Goal: Transaction & Acquisition: Download file/media

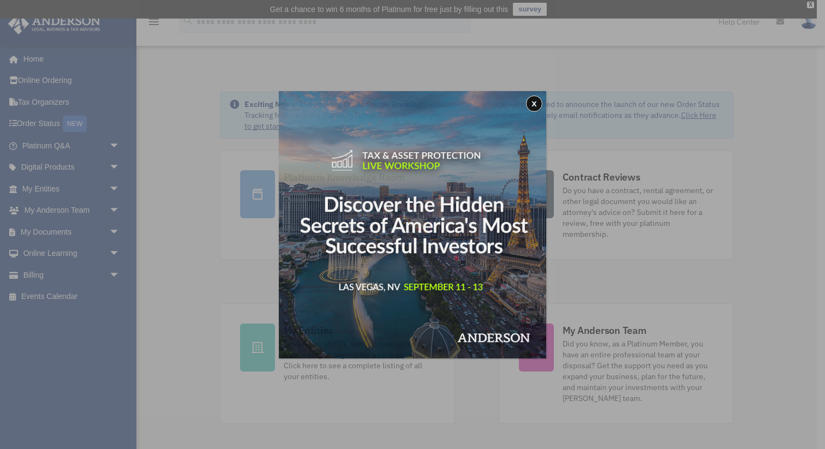
click at [117, 229] on div "x" at bounding box center [412, 224] width 825 height 449
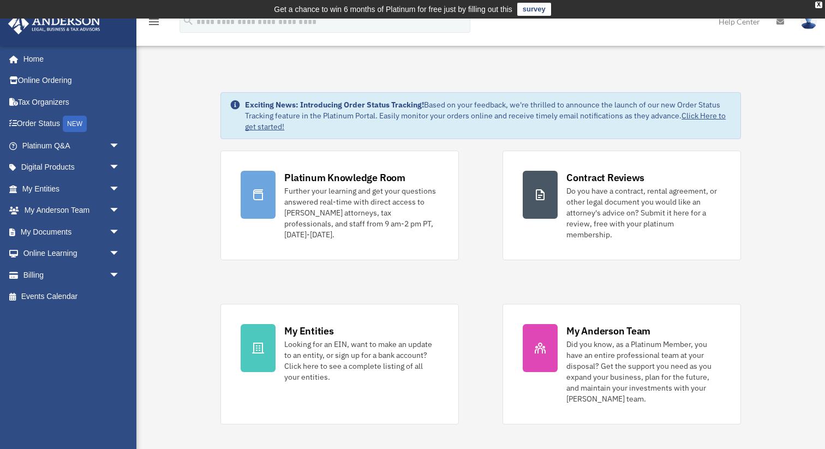
click at [117, 229] on span "arrow_drop_down" at bounding box center [120, 232] width 22 height 22
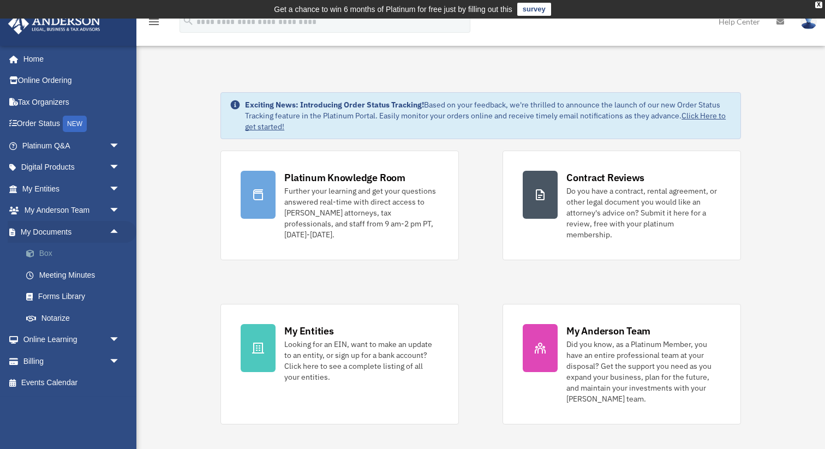
click at [101, 253] on link "Box" at bounding box center [75, 254] width 121 height 22
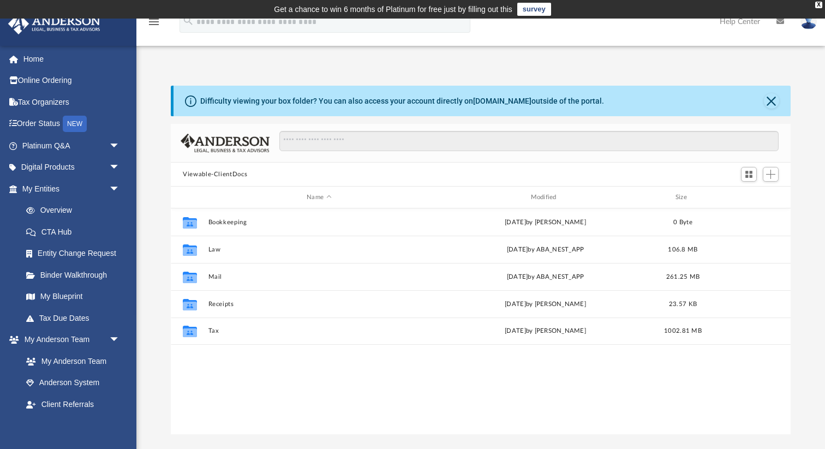
scroll to position [248, 619]
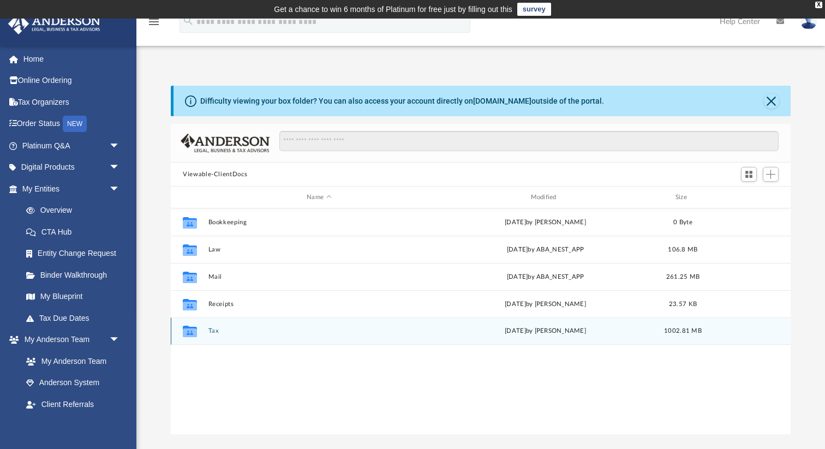
click at [215, 330] on button "Tax" at bounding box center [318, 330] width 221 height 7
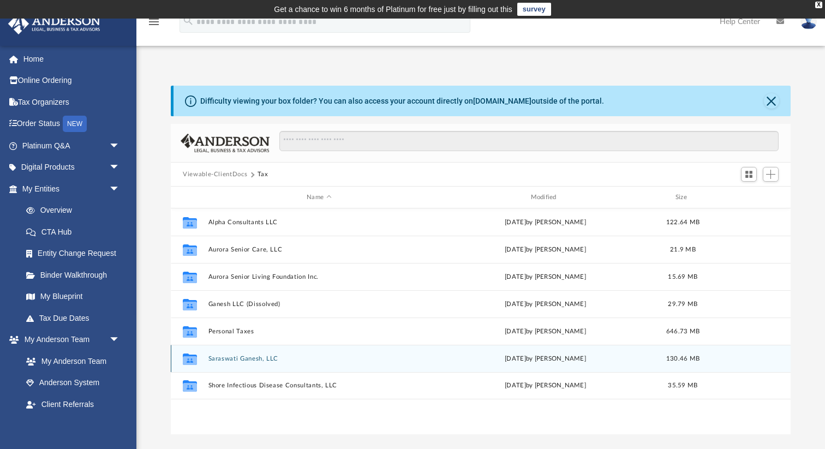
click at [241, 355] on button "Saraswati Ganesh, LLC" at bounding box center [318, 358] width 221 height 7
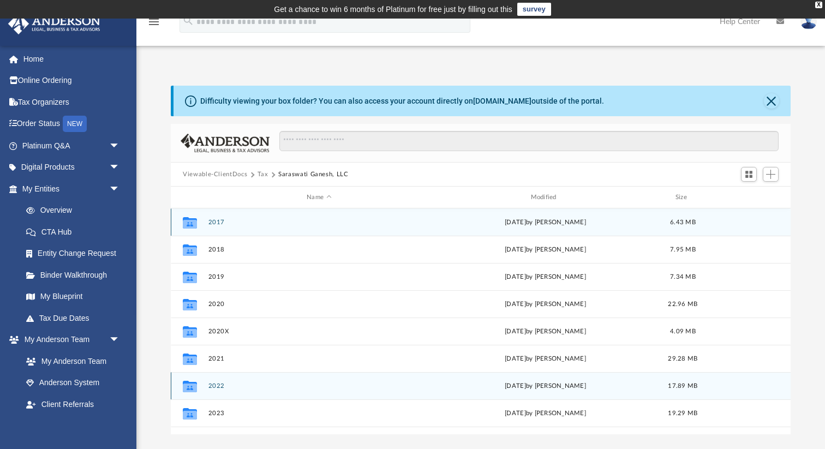
scroll to position [19, 0]
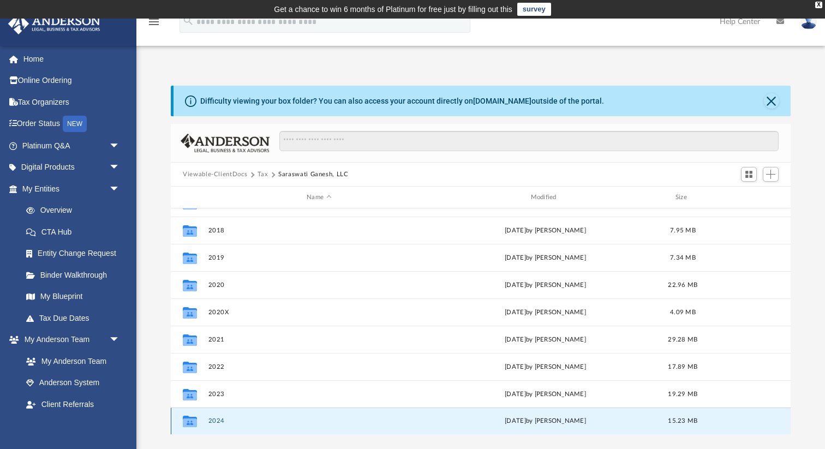
click at [221, 423] on button "2024" at bounding box center [318, 420] width 221 height 7
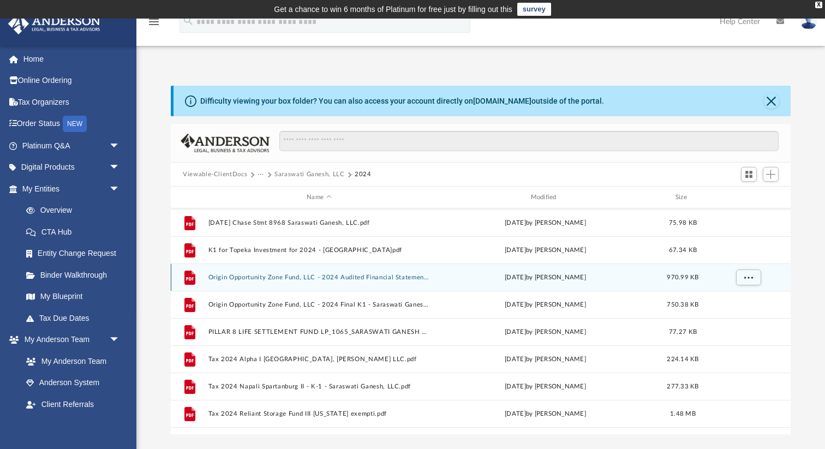
scroll to position [56, 0]
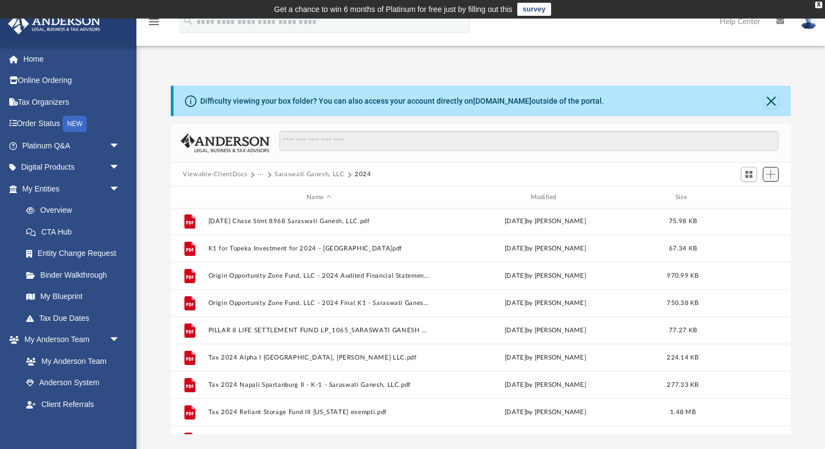
click at [775, 173] on span "Add" at bounding box center [770, 174] width 9 height 9
click at [751, 193] on li "Upload" at bounding box center [755, 195] width 35 height 11
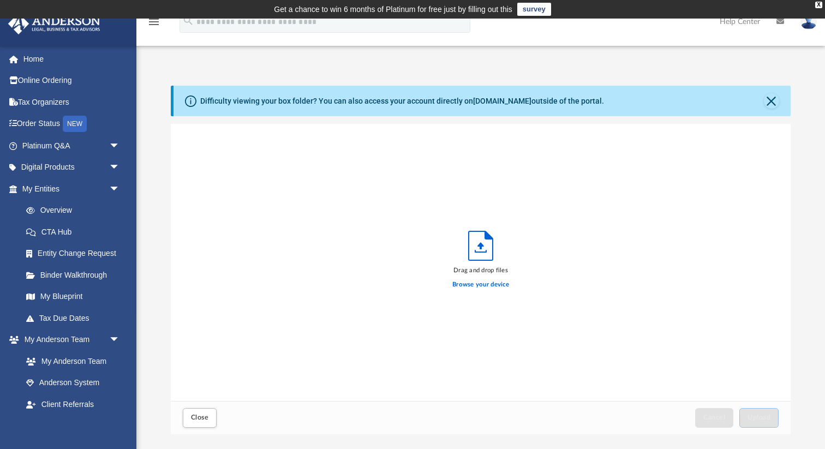
scroll to position [277, 619]
click at [493, 280] on label "Browse your device" at bounding box center [480, 285] width 57 height 10
click at [0, 0] on input "Browse your device" at bounding box center [0, 0] width 0 height 0
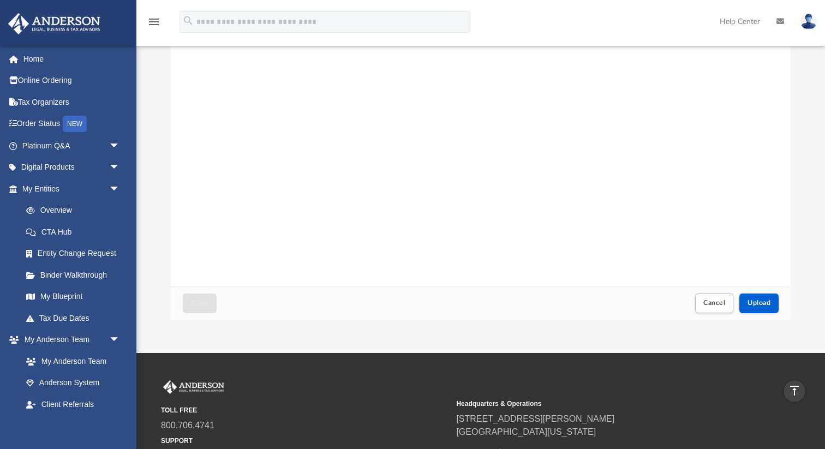
scroll to position [112, 0]
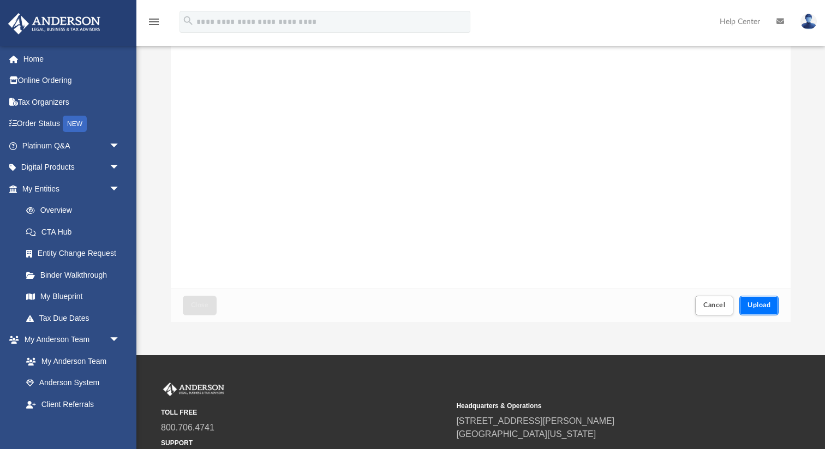
click at [758, 303] on span "Upload" at bounding box center [758, 305] width 23 height 7
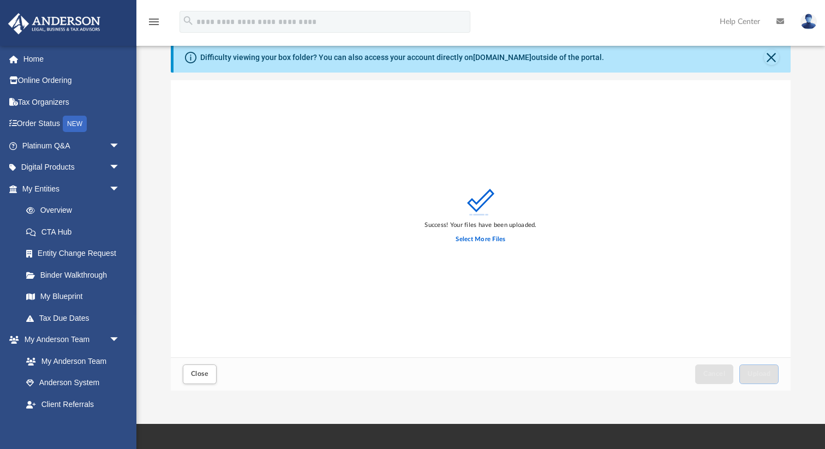
scroll to position [46, 0]
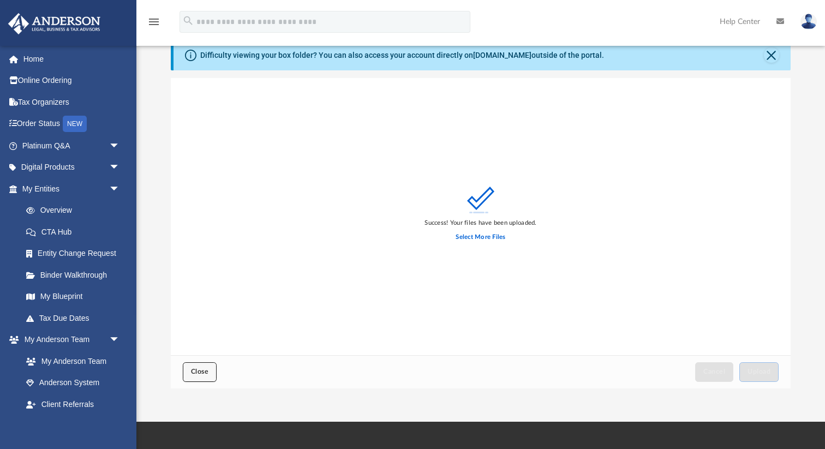
click at [200, 377] on button "Close" at bounding box center [200, 371] width 34 height 19
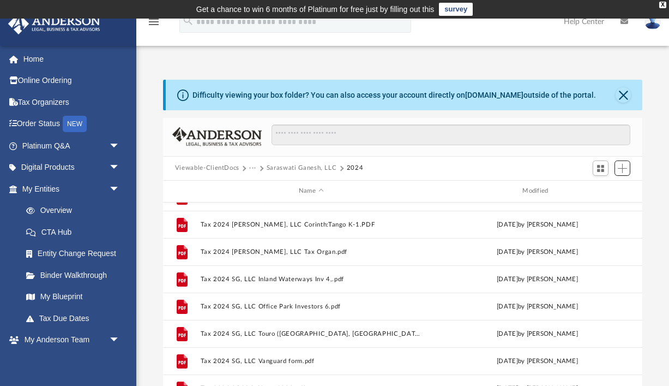
scroll to position [1, 0]
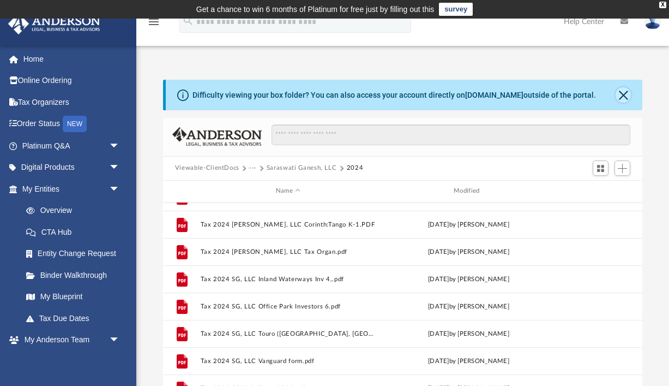
click at [621, 99] on button "Close" at bounding box center [623, 94] width 15 height 15
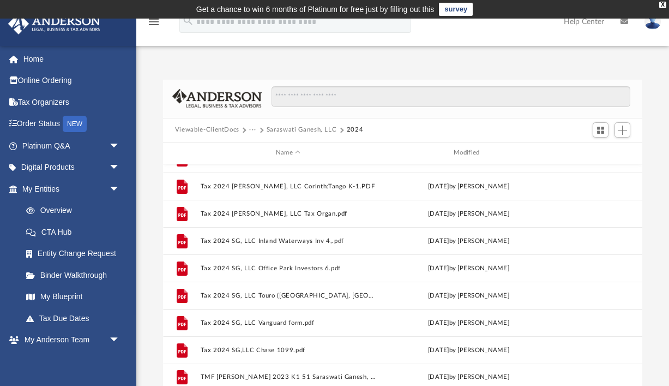
click at [285, 130] on button "Saraswati Ganesh, LLC" at bounding box center [302, 130] width 70 height 10
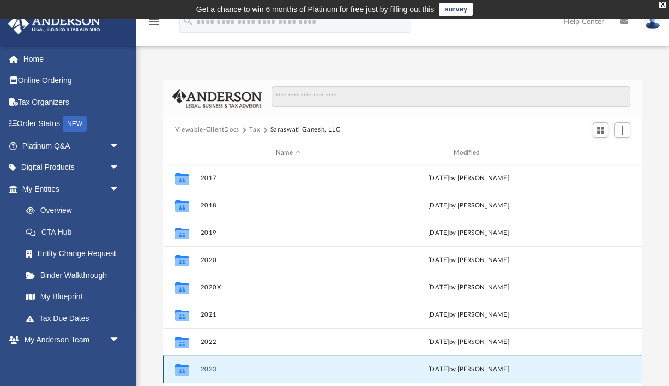
click at [208, 367] on button "2023" at bounding box center [288, 369] width 176 height 7
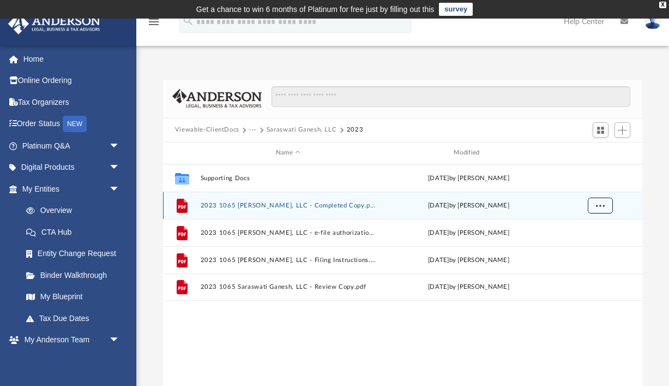
click at [602, 204] on span "More options" at bounding box center [600, 205] width 9 height 6
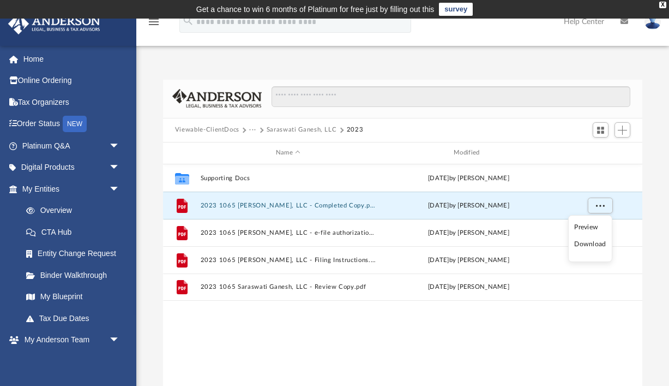
click at [592, 242] on li "Download" at bounding box center [590, 243] width 32 height 11
click at [254, 129] on button "···" at bounding box center [252, 130] width 7 height 10
click at [260, 147] on li "Tax" at bounding box center [260, 148] width 10 height 11
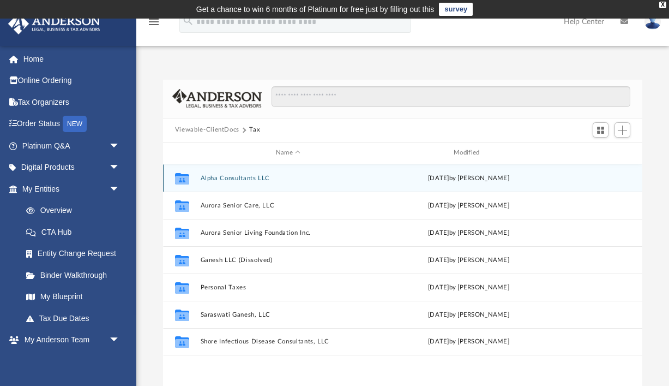
click at [255, 176] on button "Alpha Consultants LLC" at bounding box center [288, 178] width 176 height 7
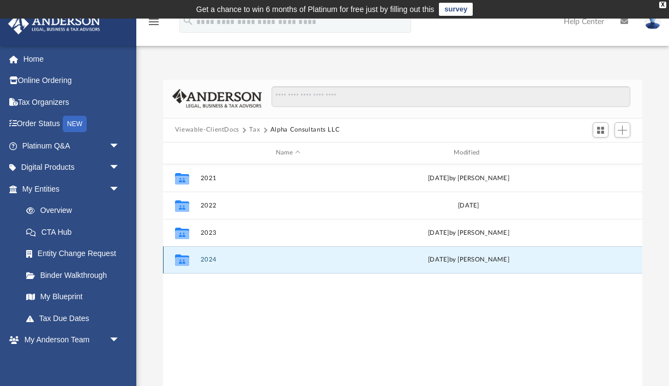
click at [212, 256] on button "2024" at bounding box center [288, 259] width 176 height 7
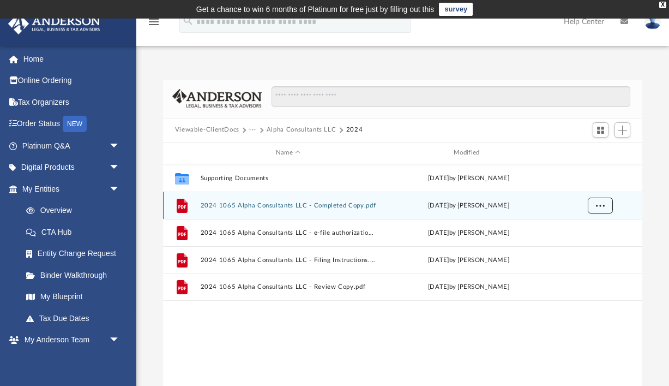
click at [602, 206] on span "More options" at bounding box center [600, 205] width 9 height 6
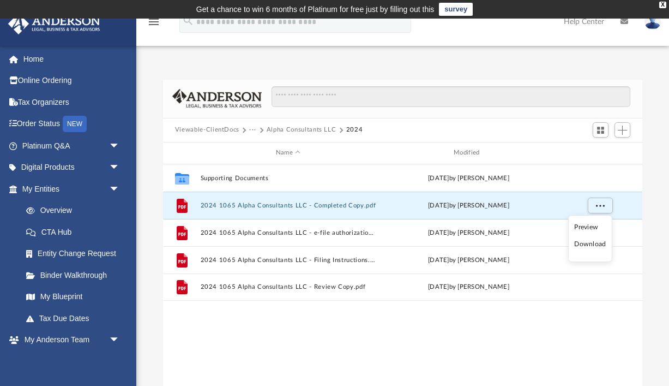
click at [595, 245] on li "Download" at bounding box center [590, 243] width 32 height 11
click at [324, 128] on button "Alpha Consultants LLC" at bounding box center [302, 130] width 70 height 10
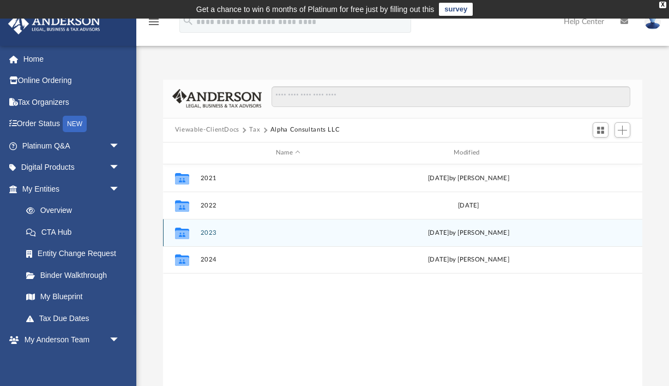
click at [211, 233] on button "2023" at bounding box center [288, 232] width 176 height 7
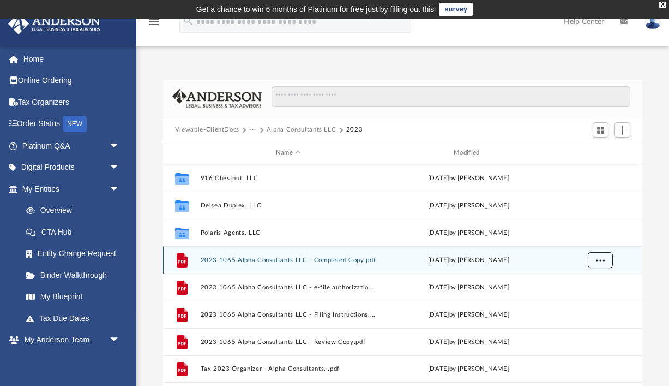
click at [597, 262] on span "More options" at bounding box center [600, 259] width 9 height 6
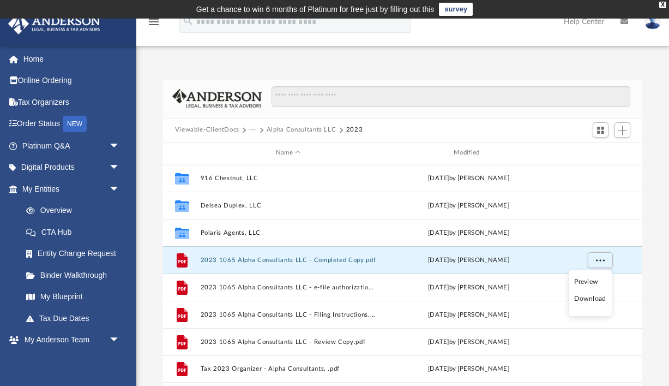
click at [597, 303] on li "Download" at bounding box center [590, 298] width 32 height 11
click at [250, 129] on button "···" at bounding box center [252, 130] width 7 height 10
click at [259, 147] on li "Tax" at bounding box center [260, 148] width 10 height 11
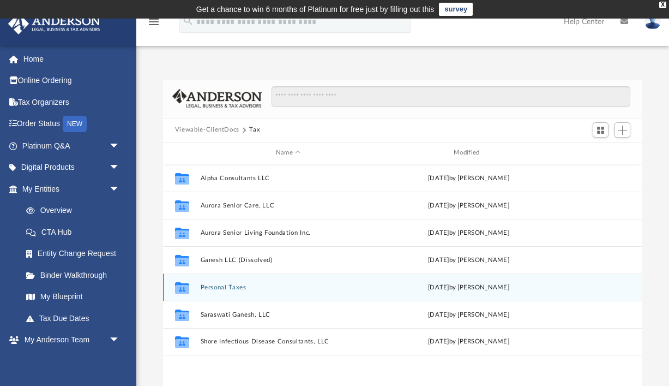
click at [237, 287] on button "Personal Taxes" at bounding box center [288, 287] width 176 height 7
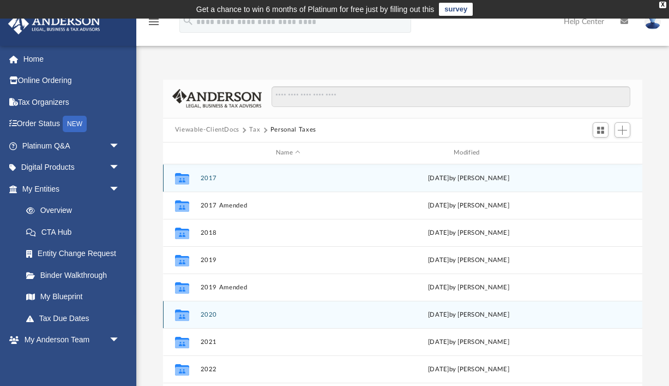
scroll to position [101, 0]
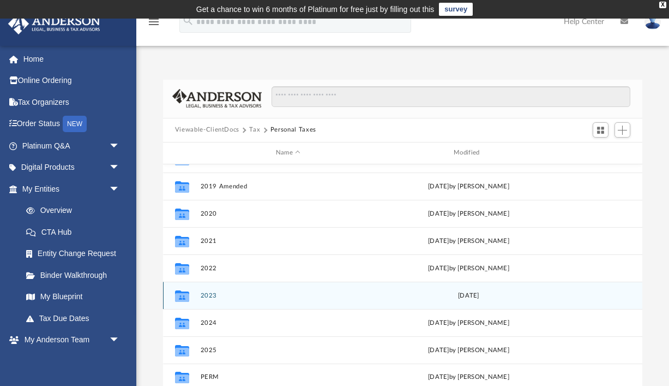
click at [247, 295] on button "2023" at bounding box center [288, 295] width 176 height 7
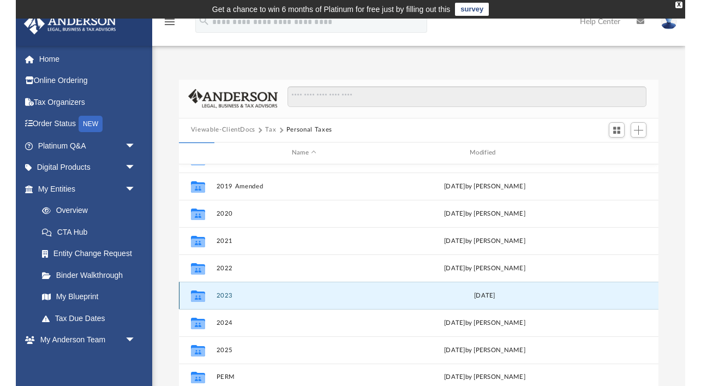
scroll to position [0, 0]
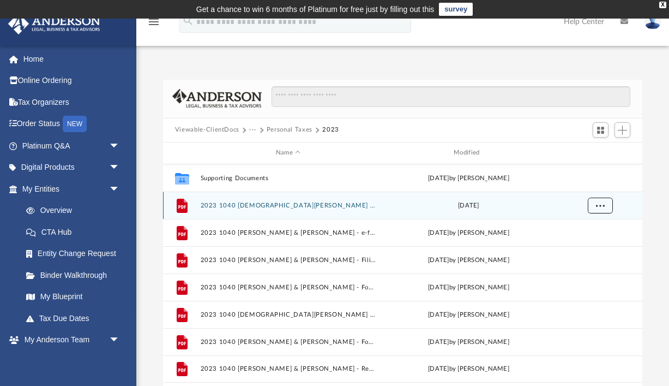
click at [600, 207] on span "More options" at bounding box center [600, 205] width 9 height 6
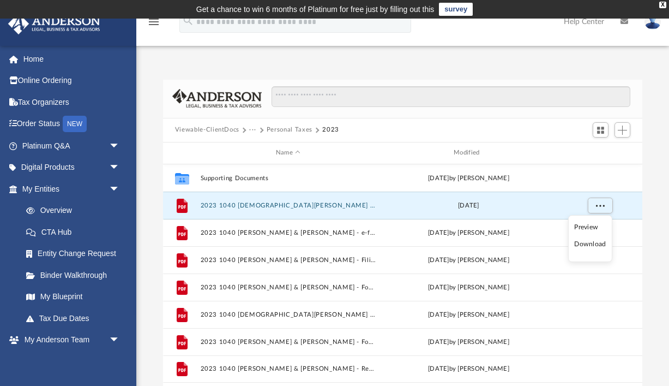
click at [596, 247] on li "Download" at bounding box center [590, 243] width 32 height 11
click at [255, 131] on button "···" at bounding box center [252, 130] width 7 height 10
click at [261, 148] on li "Tax" at bounding box center [260, 148] width 10 height 11
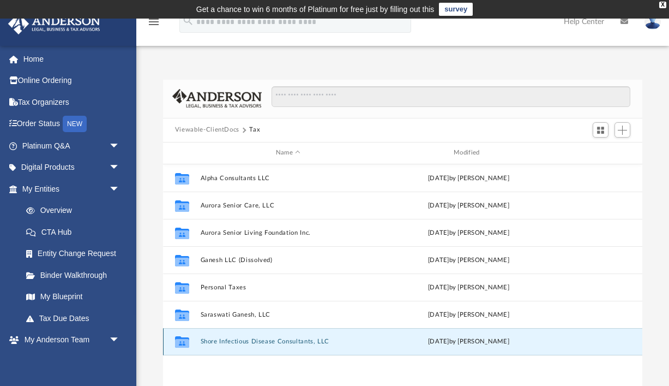
click at [278, 342] on button "Shore Infectious Disease Consultants, LLC" at bounding box center [288, 341] width 176 height 7
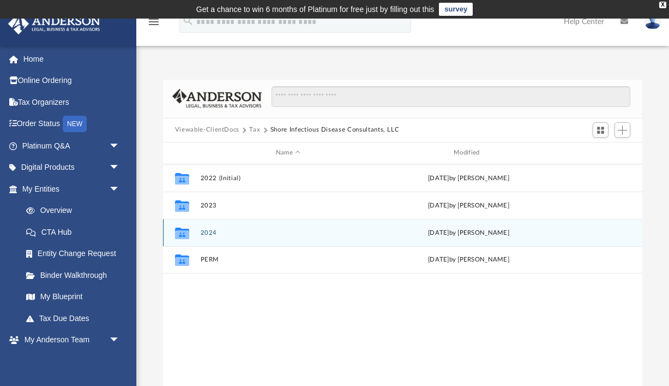
click at [209, 232] on button "2024" at bounding box center [288, 232] width 176 height 7
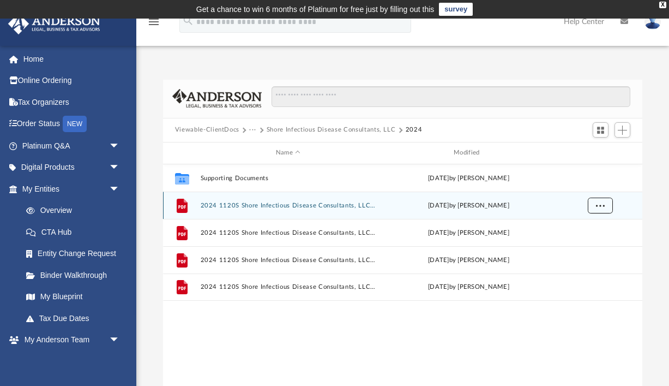
click at [607, 208] on button "More options" at bounding box center [600, 205] width 25 height 16
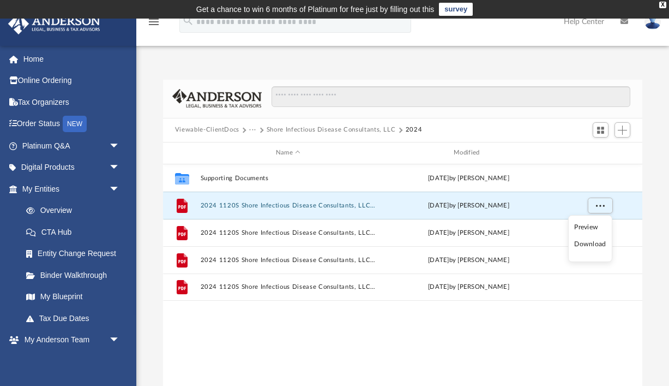
click at [590, 245] on li "Download" at bounding box center [590, 243] width 32 height 11
click at [391, 338] on div "Collaborated Folder Supporting Documents Thu Apr 24 2025 by Jasmine Splunge Fil…" at bounding box center [403, 277] width 480 height 226
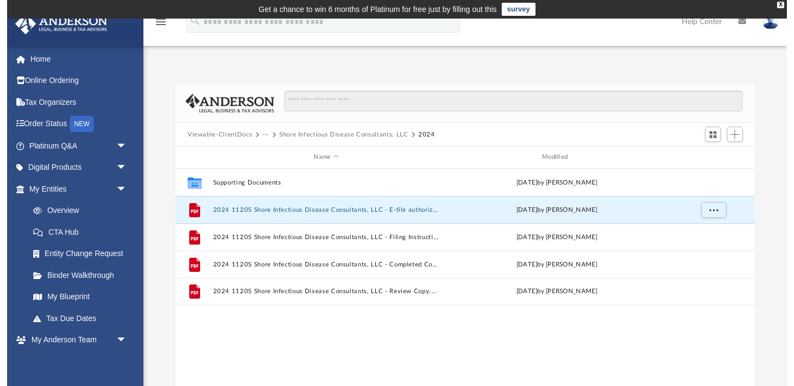
scroll to position [248, 592]
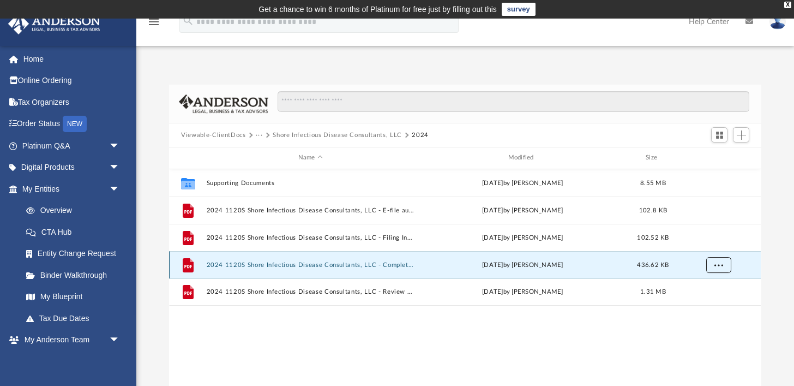
click at [722, 265] on span "More options" at bounding box center [719, 264] width 9 height 6
click at [706, 305] on li "Download" at bounding box center [709, 303] width 32 height 11
click at [296, 134] on button "Shore Infectious Disease Consultants, LLC" at bounding box center [337, 135] width 129 height 10
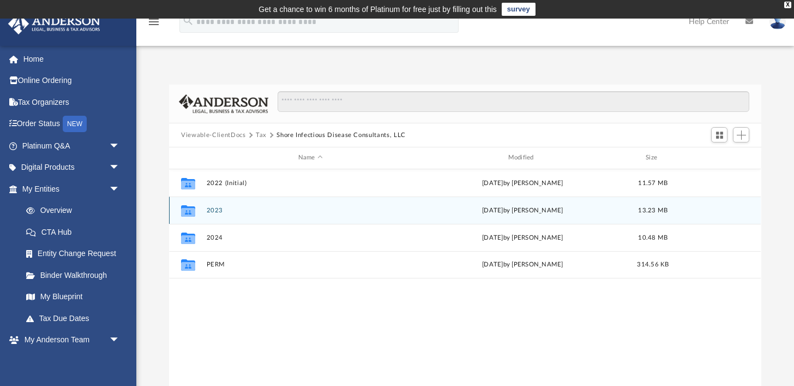
click at [218, 211] on button "2023" at bounding box center [311, 210] width 208 height 7
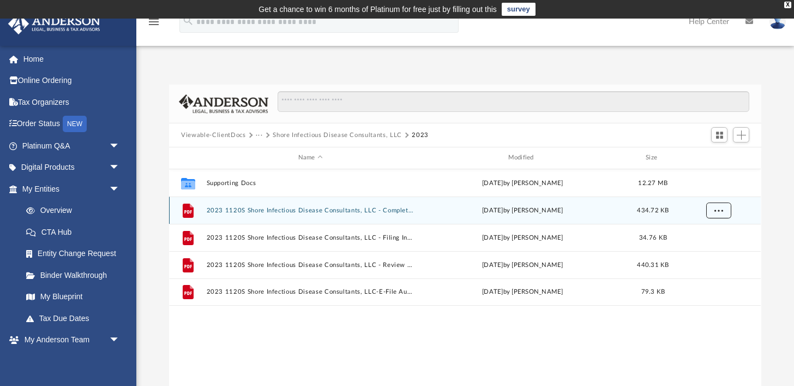
click at [724, 210] on button "More options" at bounding box center [718, 210] width 25 height 16
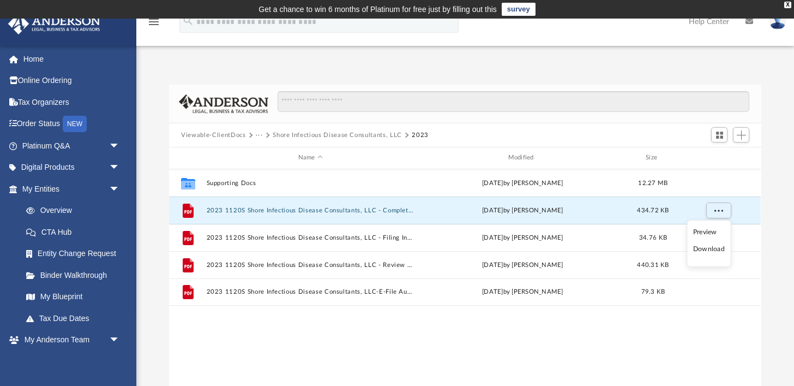
click at [716, 250] on li "Download" at bounding box center [709, 248] width 32 height 11
click at [259, 136] on button "···" at bounding box center [259, 135] width 7 height 10
click at [268, 153] on li "Tax" at bounding box center [267, 153] width 10 height 11
